Goal: Find specific page/section: Find specific page/section

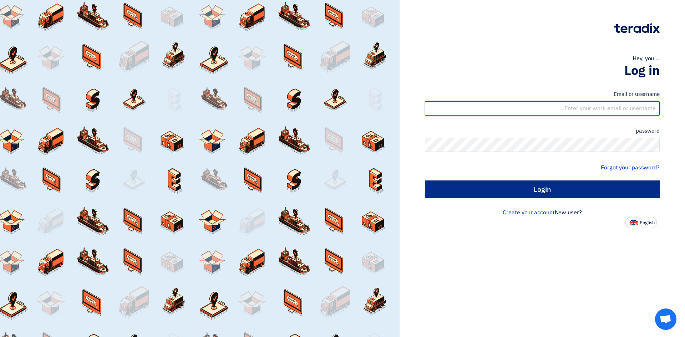
type input "[EMAIL_ADDRESS][PERSON_NAME][DOMAIN_NAME]"
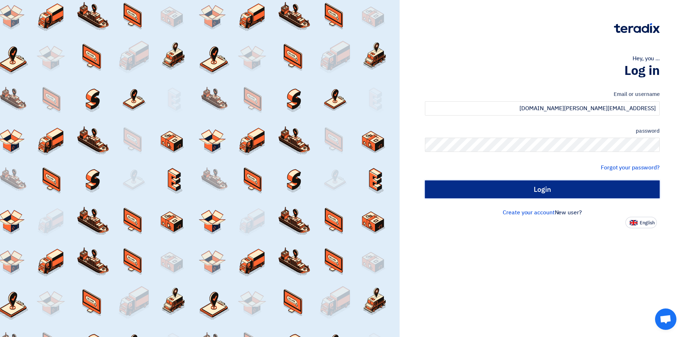
click at [550, 187] on input "Login" at bounding box center [542, 190] width 235 height 18
type input "Sign in"
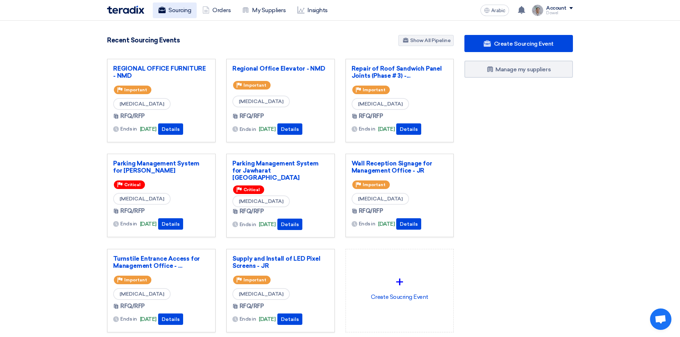
click at [181, 7] on font "Sourcing" at bounding box center [179, 10] width 22 height 7
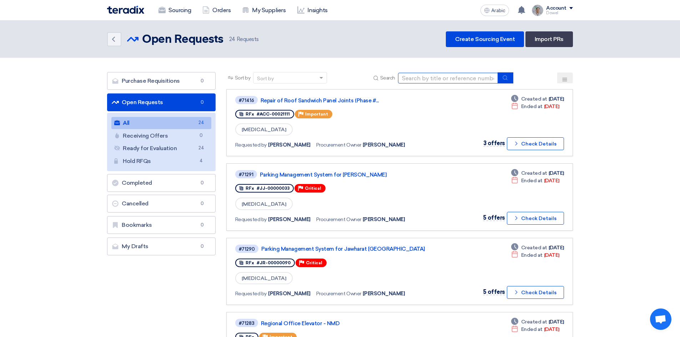
click at [432, 78] on input at bounding box center [448, 78] width 100 height 11
type input "mall"
click at [504, 79] on icon "submit" at bounding box center [505, 78] width 6 height 6
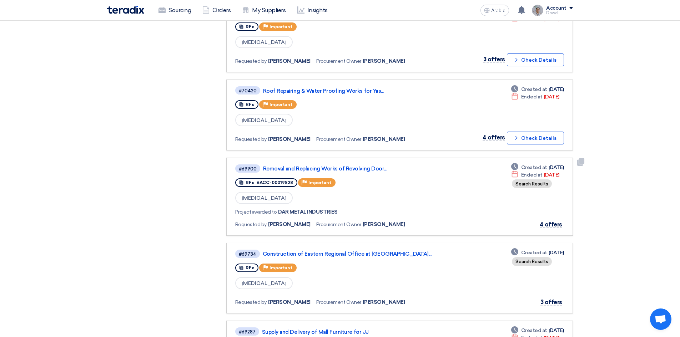
scroll to position [607, 0]
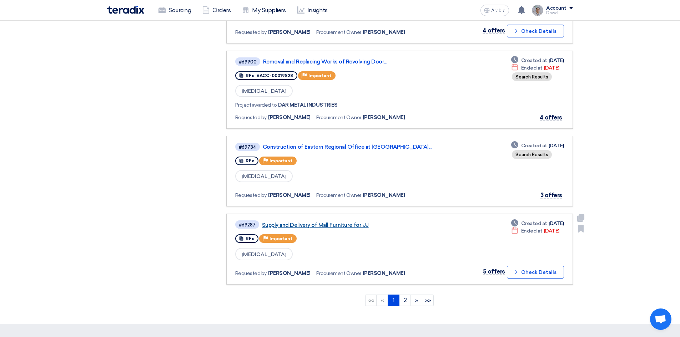
click at [331, 225] on font "Supply and Delivery of Mall Furniture for JJ" at bounding box center [315, 225] width 107 height 6
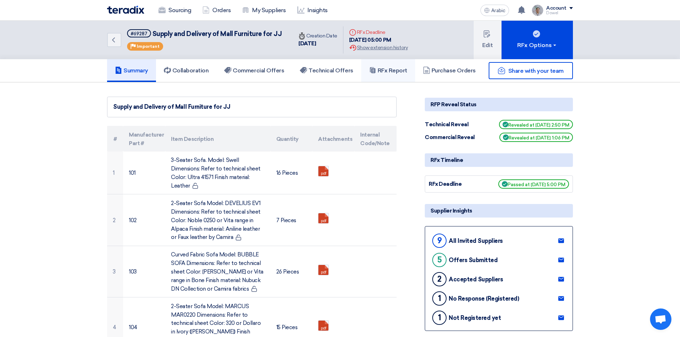
click at [396, 70] on font "RFx Report" at bounding box center [393, 70] width 30 height 7
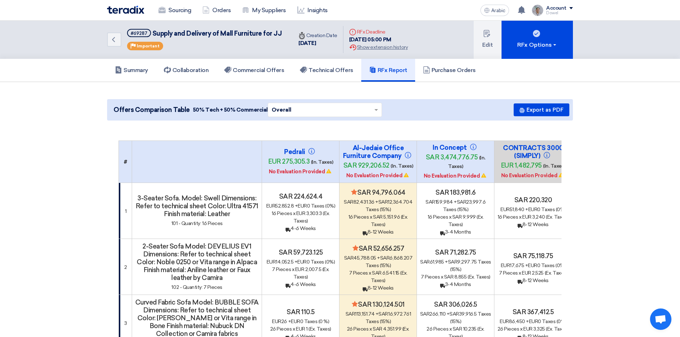
scroll to position [36, 0]
